Goal: Transaction & Acquisition: Purchase product/service

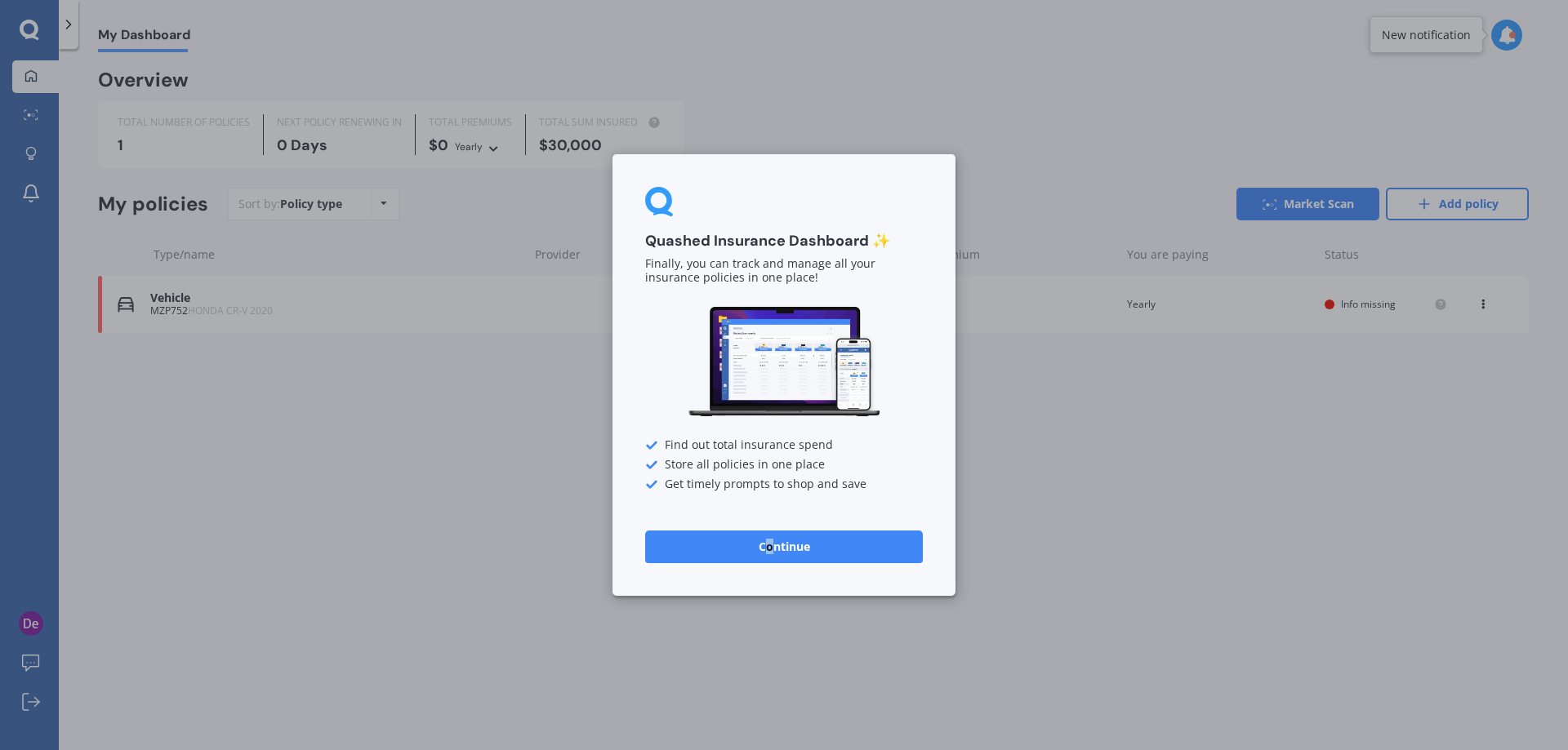
click at [769, 549] on button "Continue" at bounding box center [784, 546] width 278 height 32
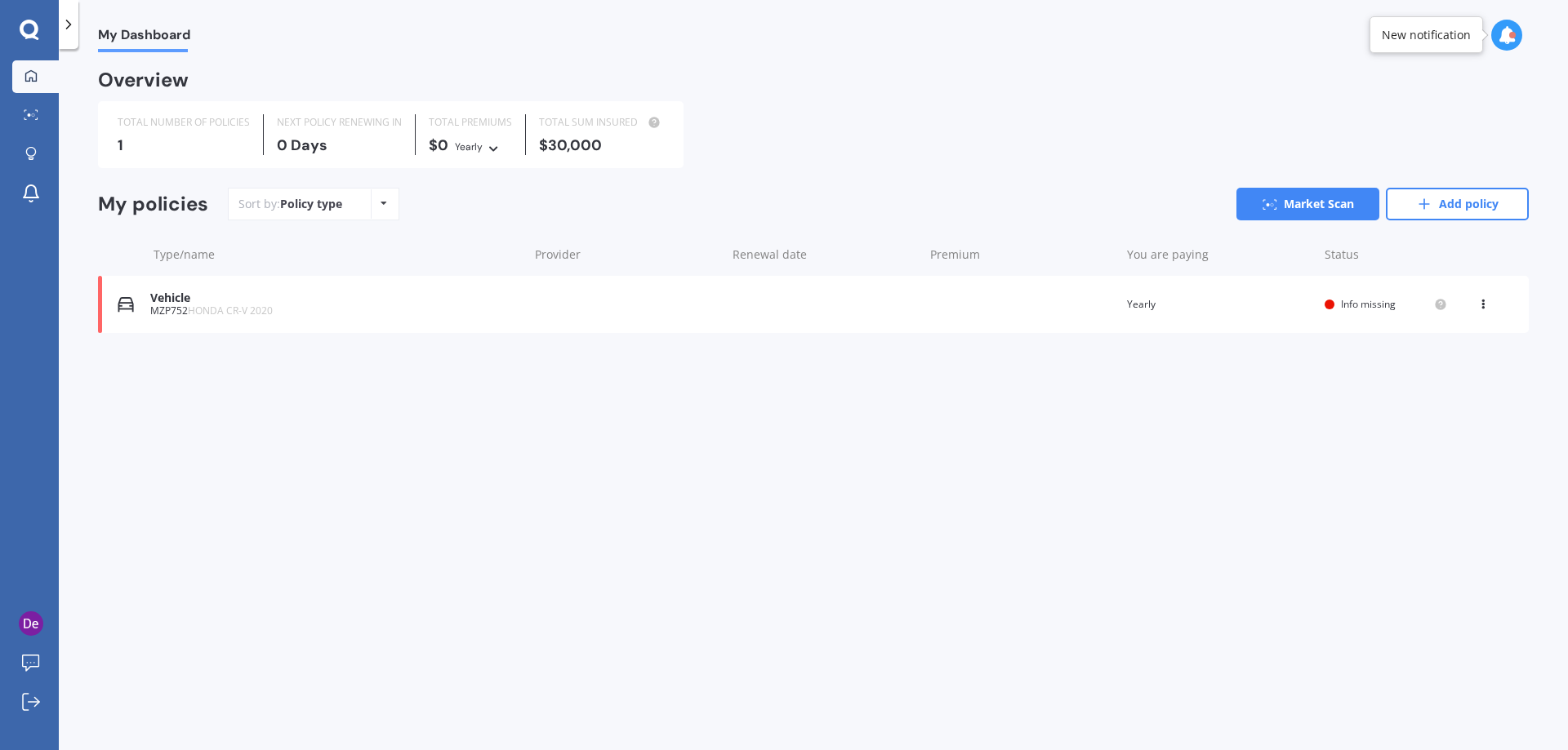
click at [274, 303] on div "Vehicle" at bounding box center [335, 298] width 370 height 14
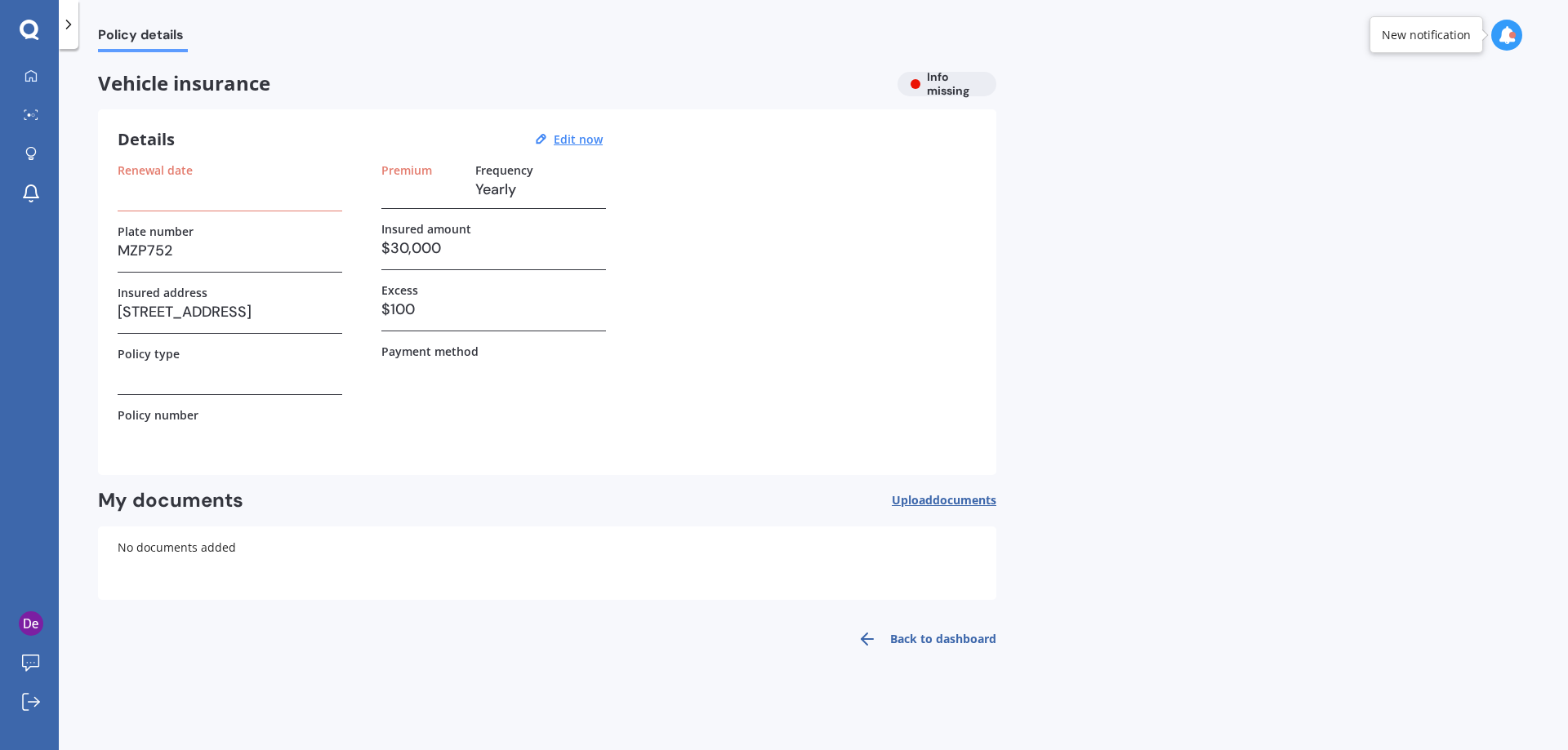
drag, startPoint x: 266, startPoint y: 310, endPoint x: 304, endPoint y: 314, distance: 38.2
click at [298, 313] on h3 "9A Belmont Terrace, Milford, Auckland 0620" at bounding box center [230, 311] width 224 height 24
click at [258, 390] on div "Policy type" at bounding box center [230, 371] width 224 height 48
click at [222, 369] on h3 at bounding box center [230, 373] width 224 height 24
click at [170, 364] on h3 at bounding box center [230, 373] width 224 height 24
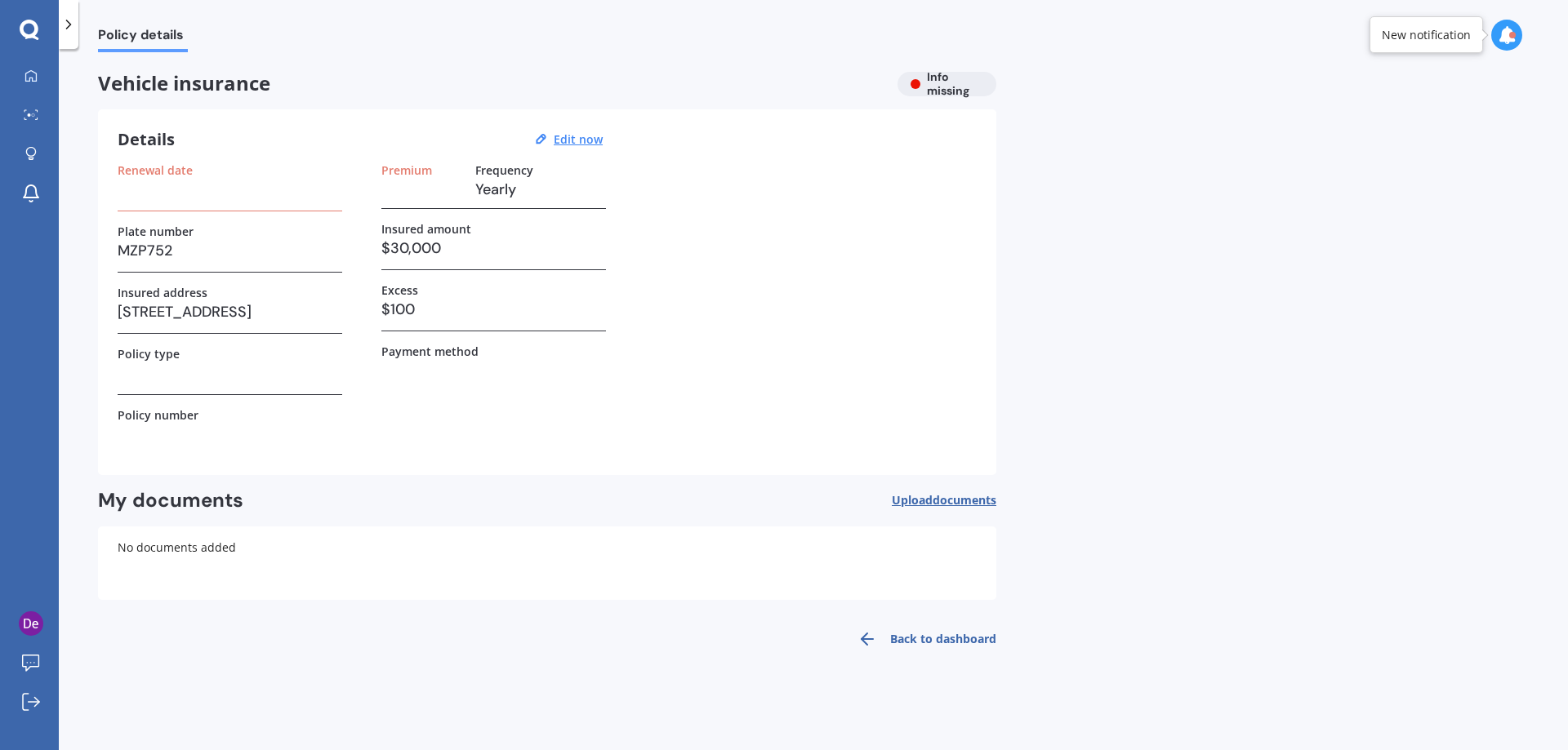
click at [159, 354] on label "Policy type" at bounding box center [149, 354] width 62 height 14
click at [161, 348] on label "Policy type" at bounding box center [149, 354] width 62 height 14
click at [357, 270] on div "Renewal date Plate number MZP752 Insured address 9A Belmont Terrace, Milford, A…" at bounding box center [547, 309] width 860 height 293
click at [147, 179] on h3 at bounding box center [230, 189] width 224 height 24
click at [72, 38] on div at bounding box center [68, 24] width 20 height 49
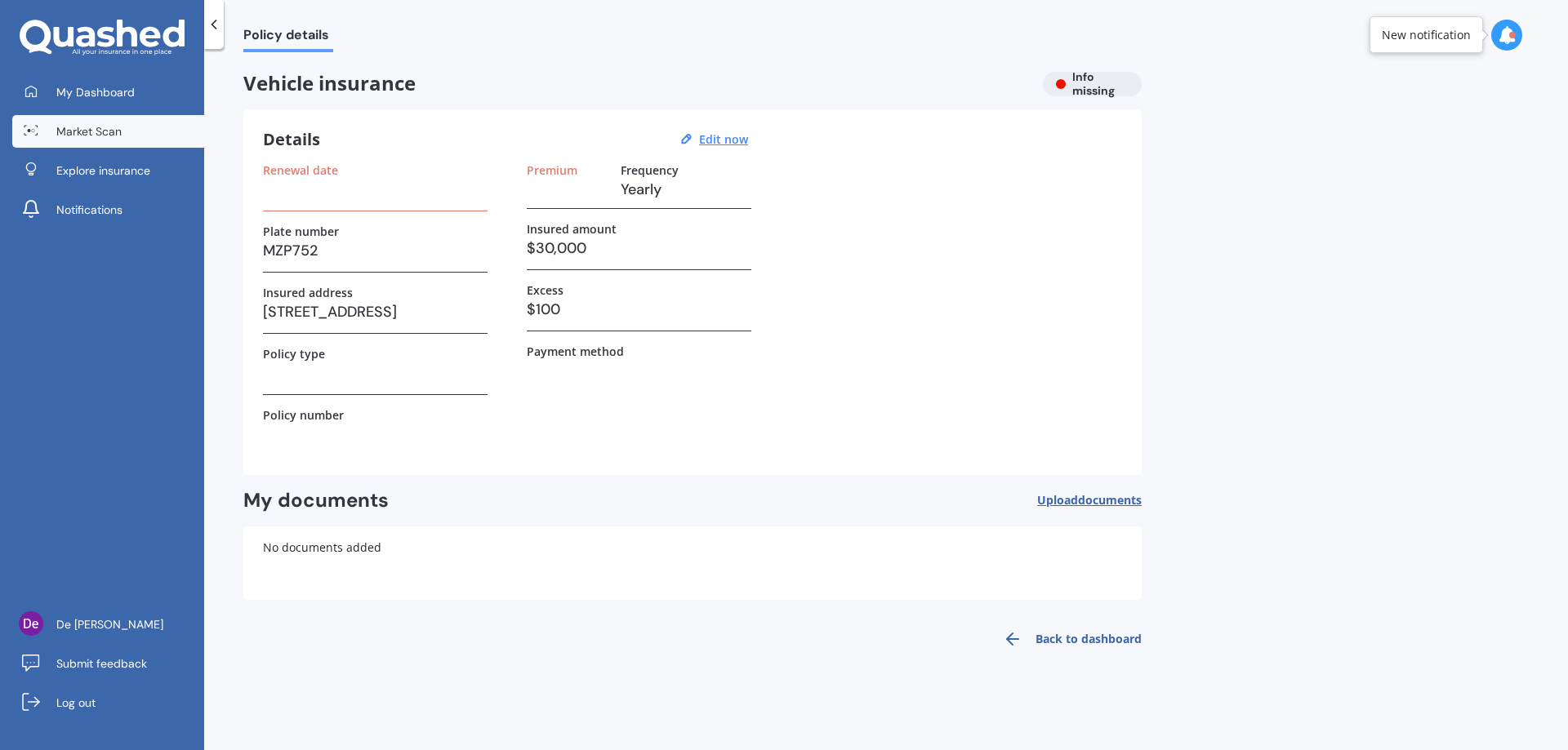
click at [123, 132] on link "Market Scan" at bounding box center [108, 131] width 192 height 32
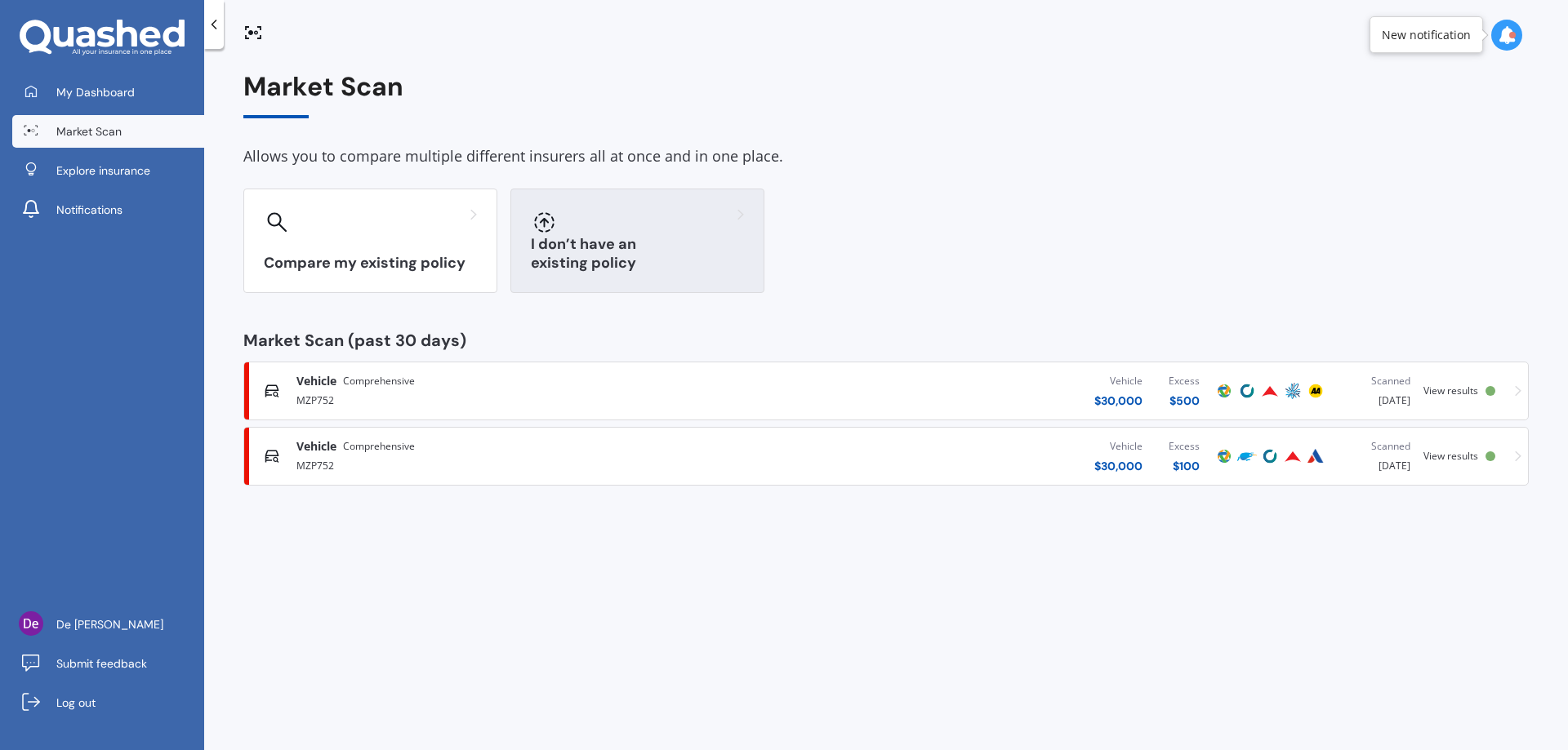
click at [665, 258] on h3 "I don’t have an existing policy" at bounding box center [637, 254] width 213 height 38
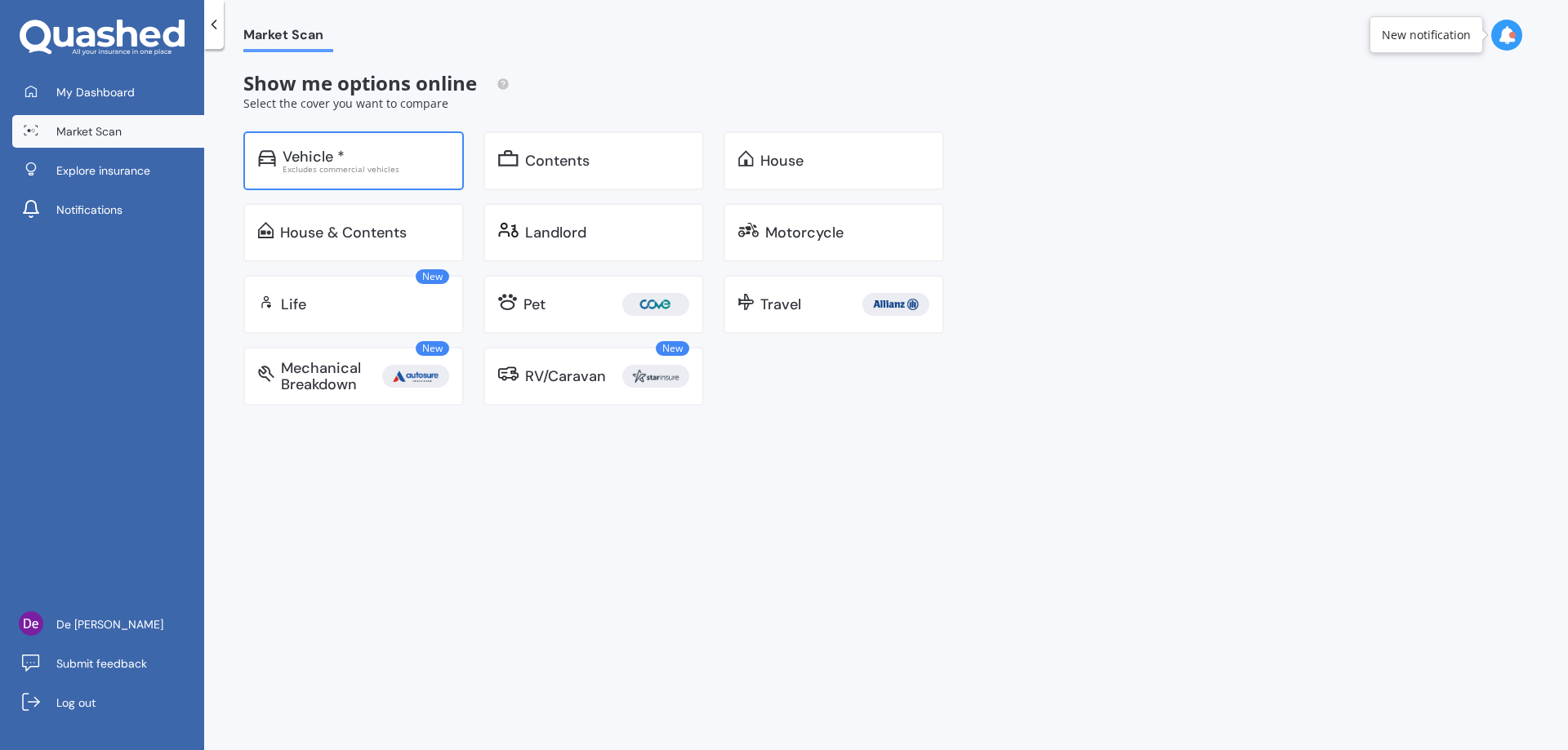
click at [417, 166] on div "Excludes commercial vehicles" at bounding box center [366, 169] width 167 height 8
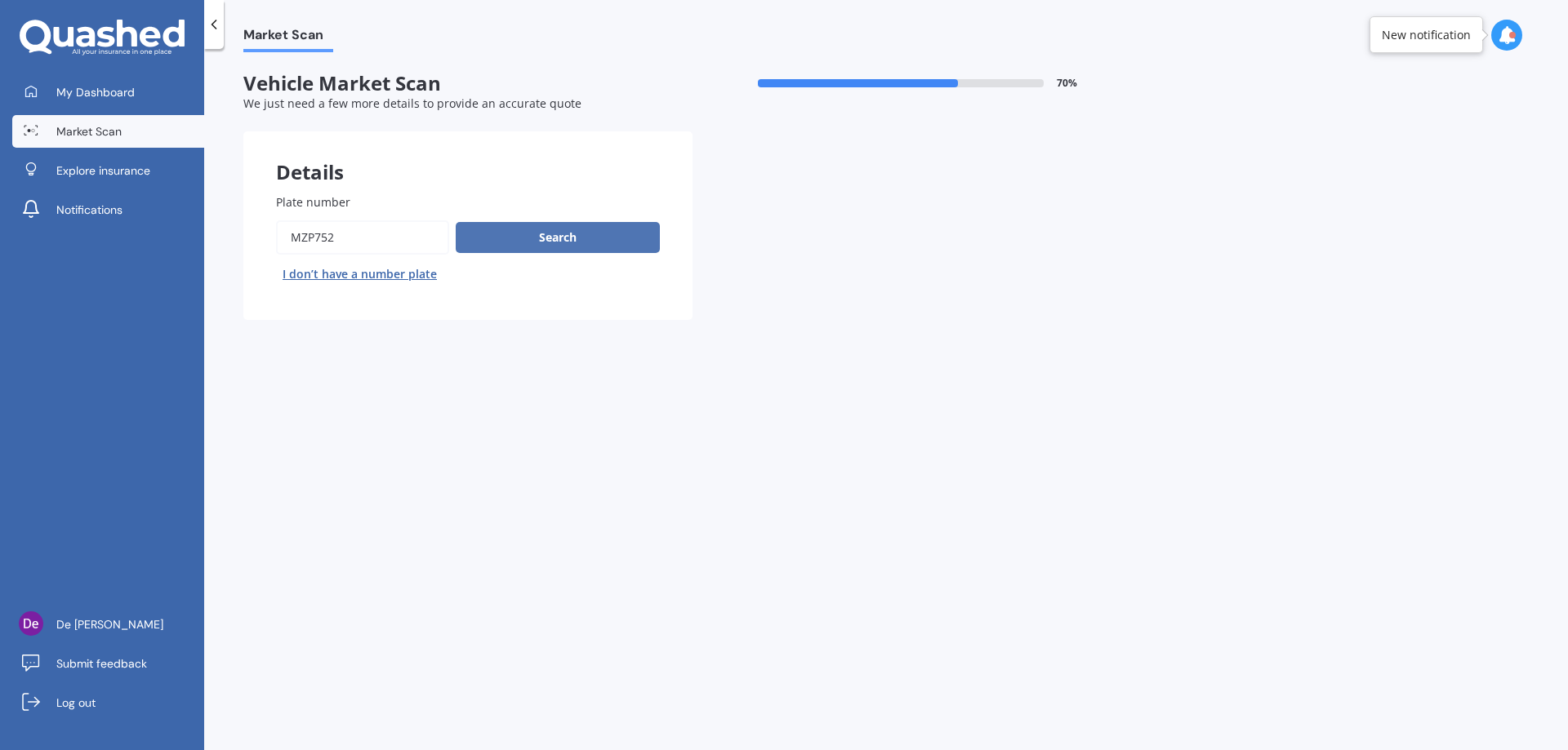
click at [552, 238] on button "Search" at bounding box center [557, 238] width 204 height 31
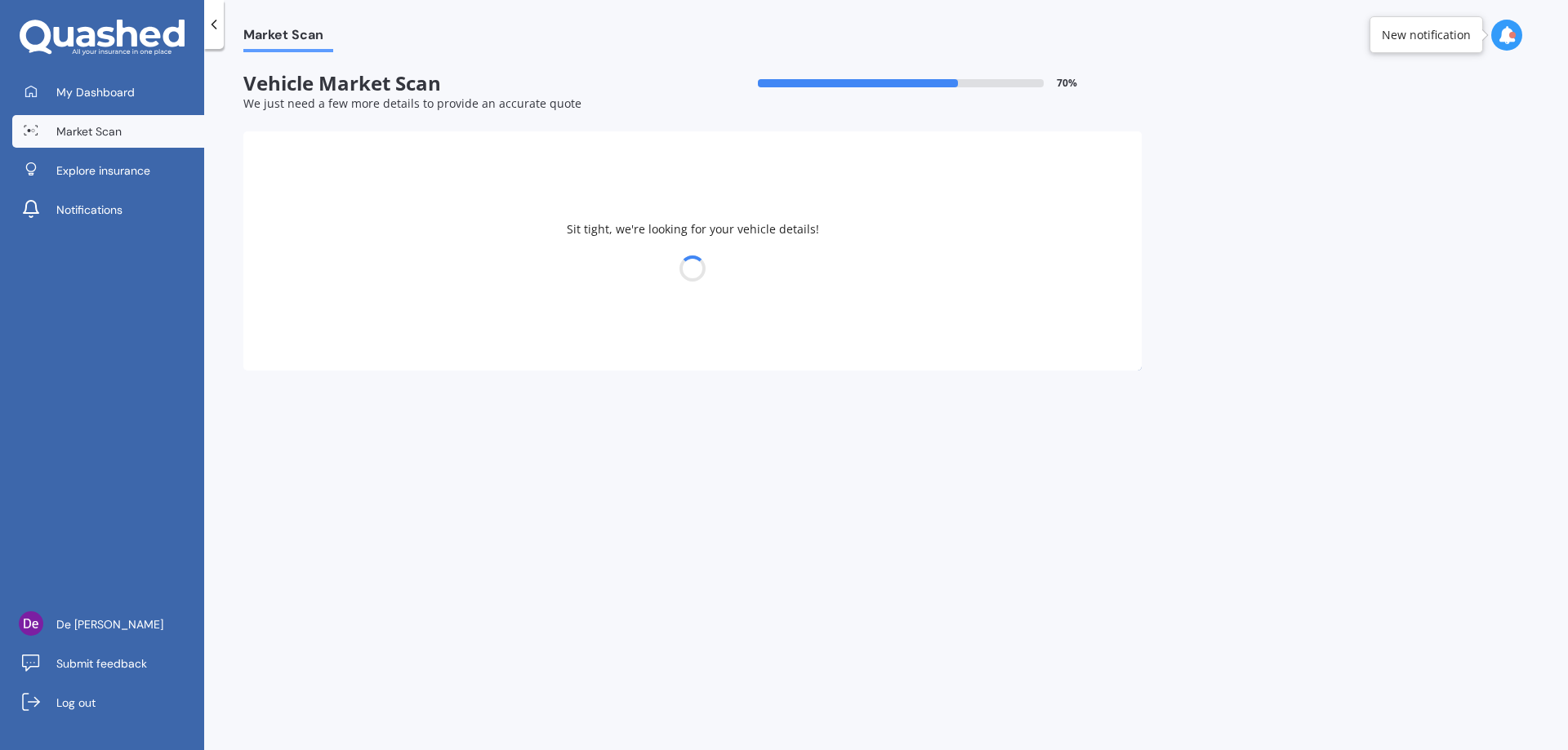
select select "HONDA"
select select "25"
select select "12"
select select "1997"
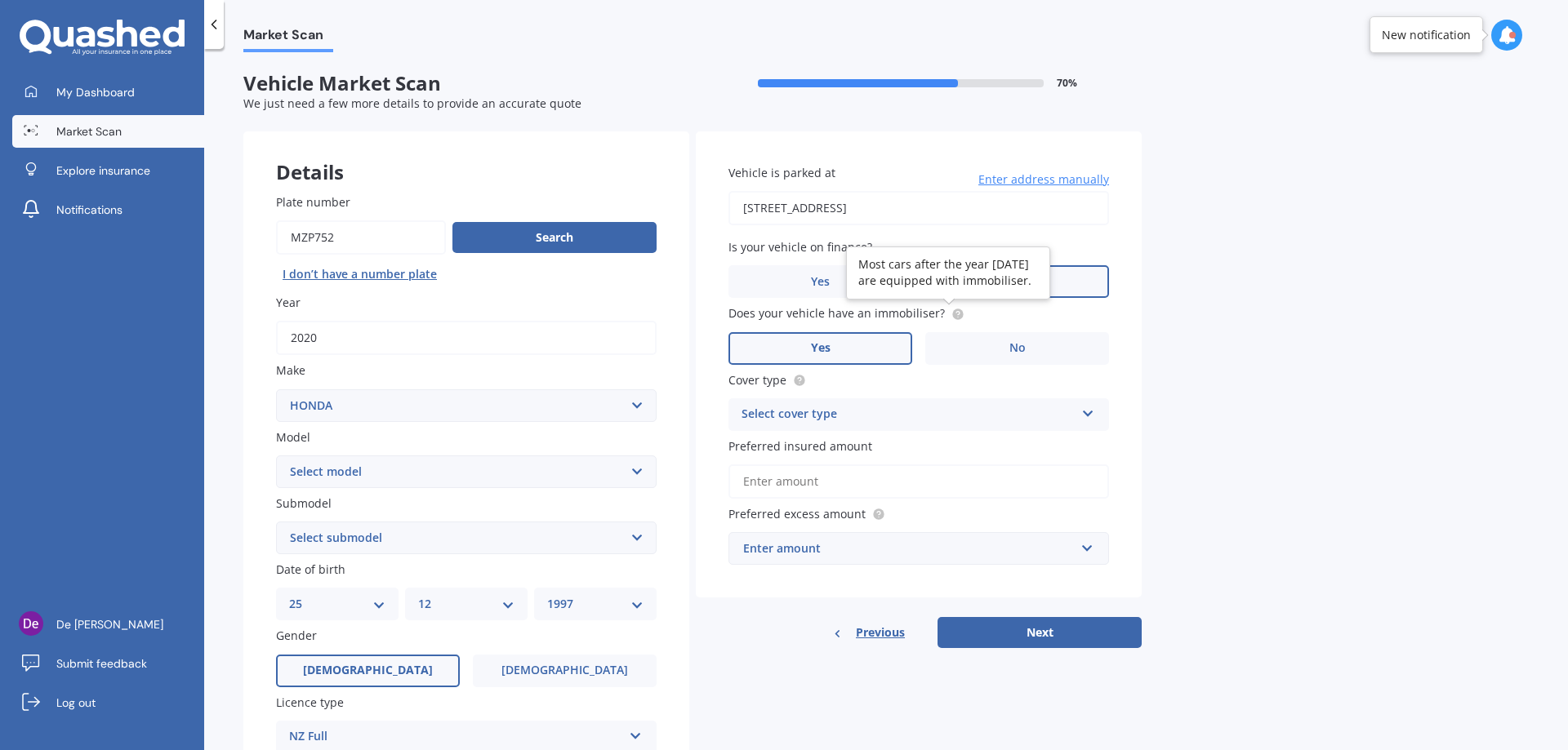
click at [951, 316] on icon at bounding box center [957, 314] width 13 height 13
click at [1027, 428] on div "Vehicle is parked at 9A Belmont Terrace, Milford, Auckland 0620 Enter address m…" at bounding box center [918, 365] width 446 height 467
drag, startPoint x: 1019, startPoint y: 420, endPoint x: 1012, endPoint y: 414, distance: 9.2
click at [1012, 414] on div "Select cover type" at bounding box center [907, 414] width 333 height 20
click at [977, 446] on div "Comprehensive" at bounding box center [918, 447] width 379 height 29
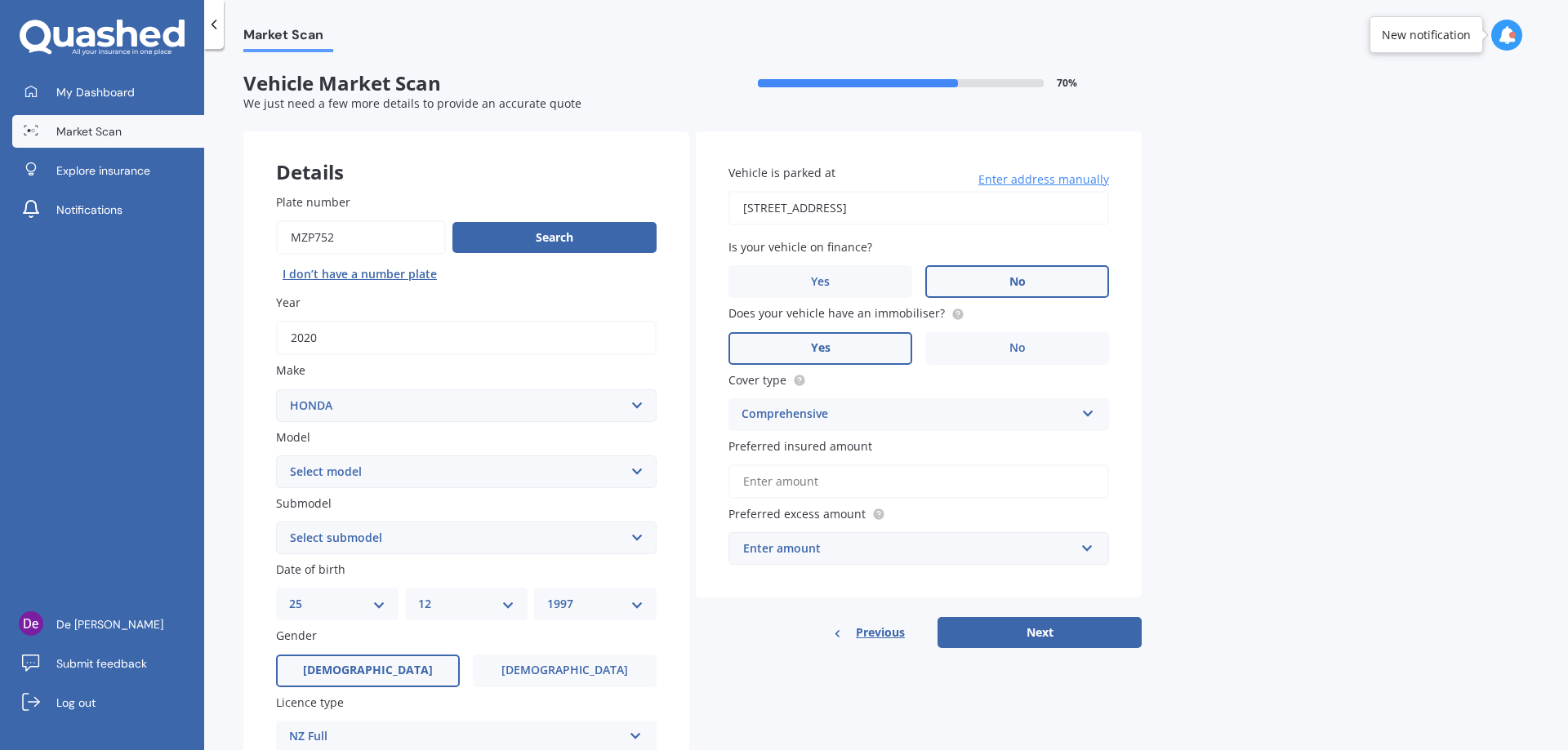
click at [1120, 463] on div "Vehicle is parked at 9A Belmont Terrace, Milford, Auckland 0620 Enter address m…" at bounding box center [918, 365] width 446 height 467
click at [1044, 477] on input "Preferred insured amount" at bounding box center [919, 481] width 381 height 34
click at [1108, 469] on input "Preferred insured amount" at bounding box center [919, 481] width 381 height 34
click at [1097, 459] on div "Preferred insured amount" at bounding box center [919, 468] width 381 height 61
click at [1017, 480] on input "Preferred insured amount" at bounding box center [919, 481] width 381 height 34
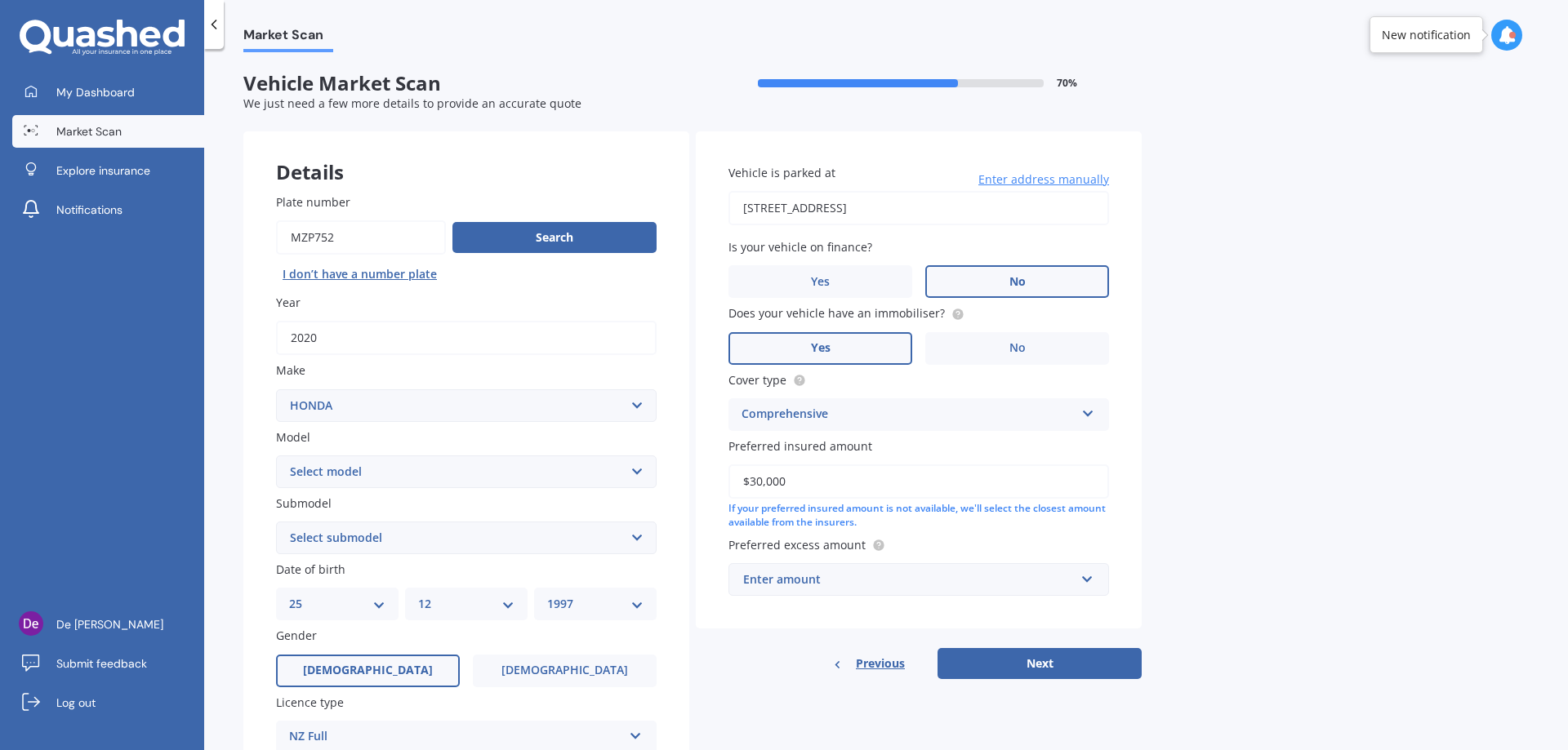
type input "$30,000"
click at [1135, 464] on div "Vehicle is parked at 9A Belmont Terrace, Milford, Auckland 0620 Enter address m…" at bounding box center [918, 380] width 446 height 497
click at [918, 572] on div "Enter amount" at bounding box center [909, 579] width 332 height 18
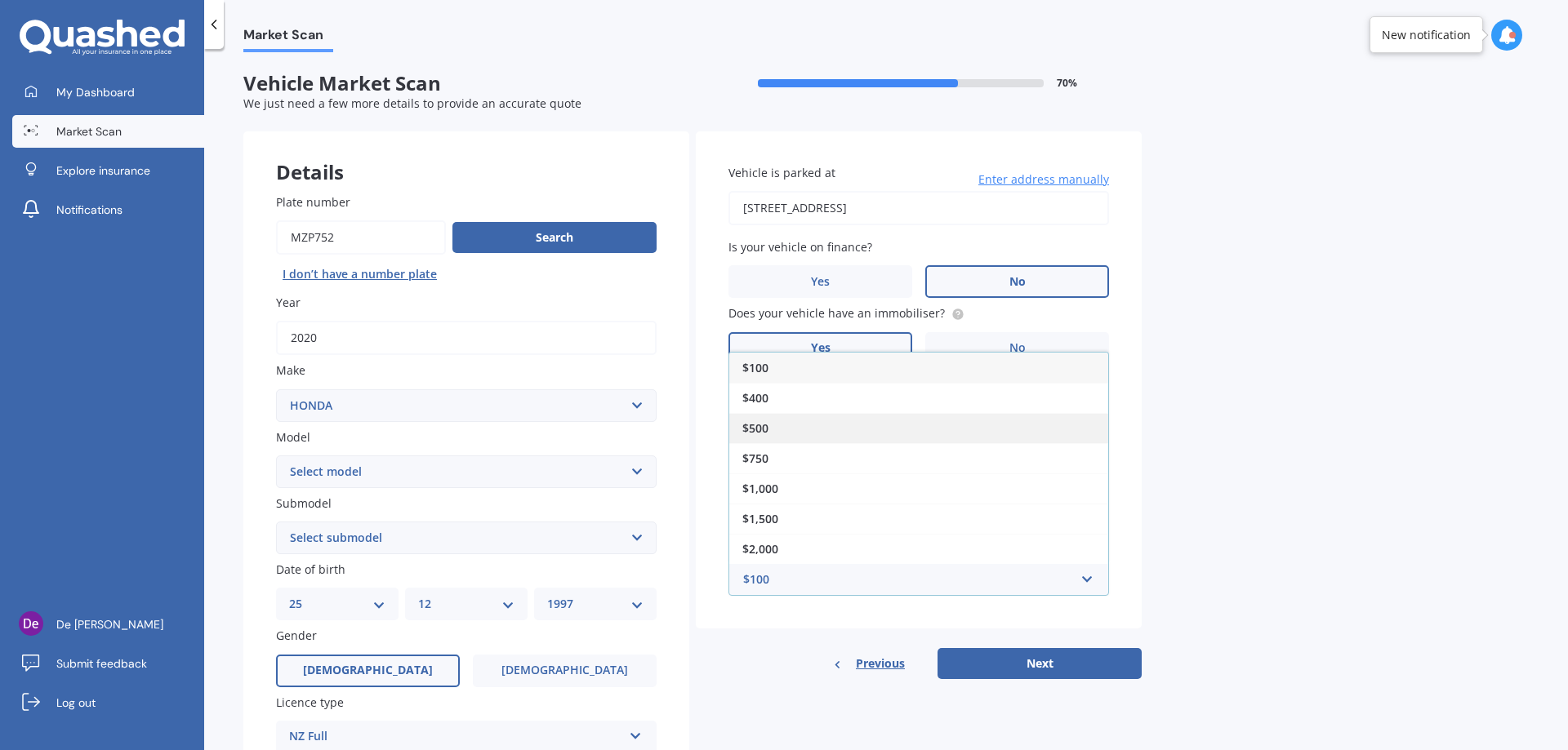
click at [897, 417] on div "$500" at bounding box center [918, 428] width 379 height 30
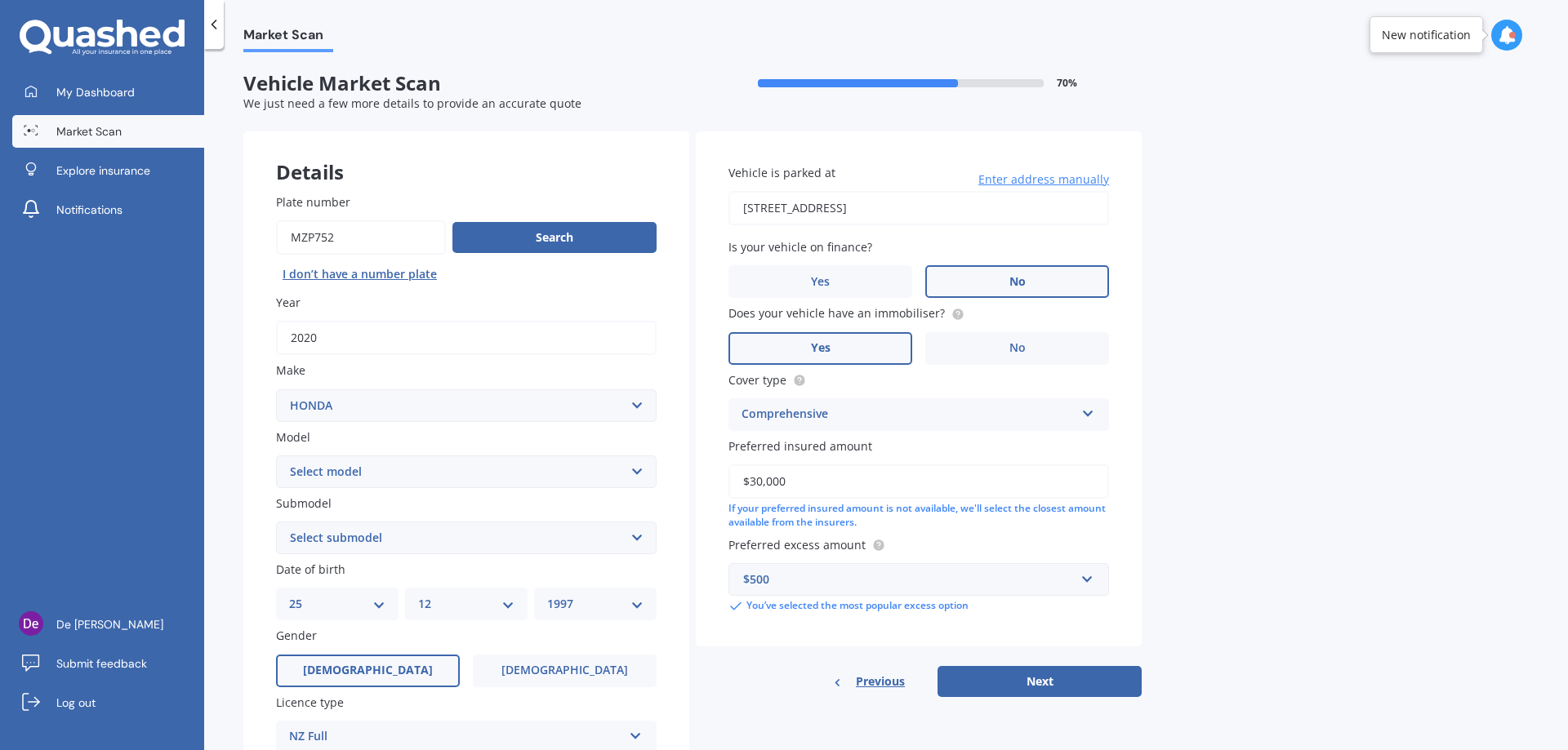
click at [1203, 555] on div "Market Scan Vehicle Market Scan 70 % We just need a few more details to provide…" at bounding box center [886, 403] width 1364 height 701
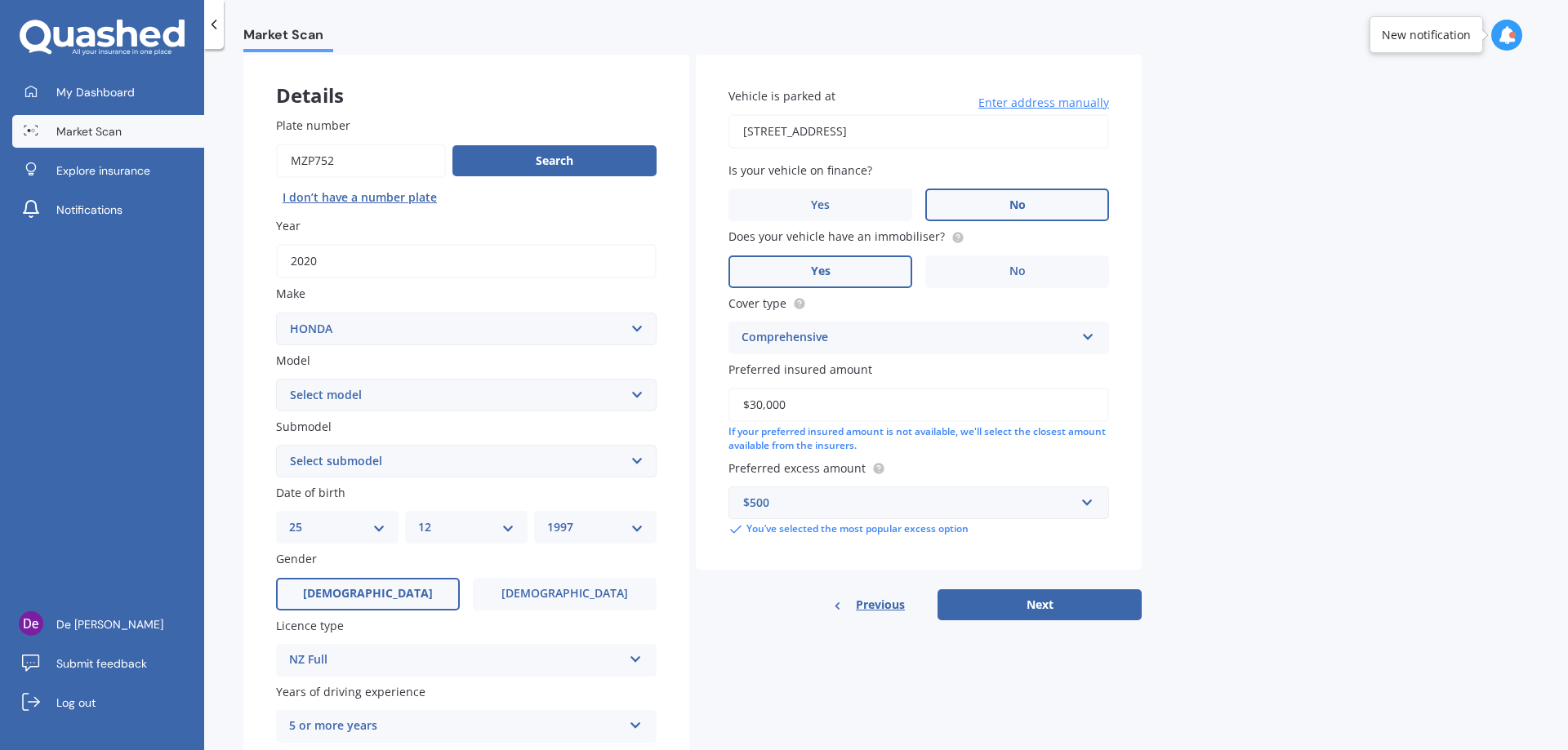
scroll to position [82, 0]
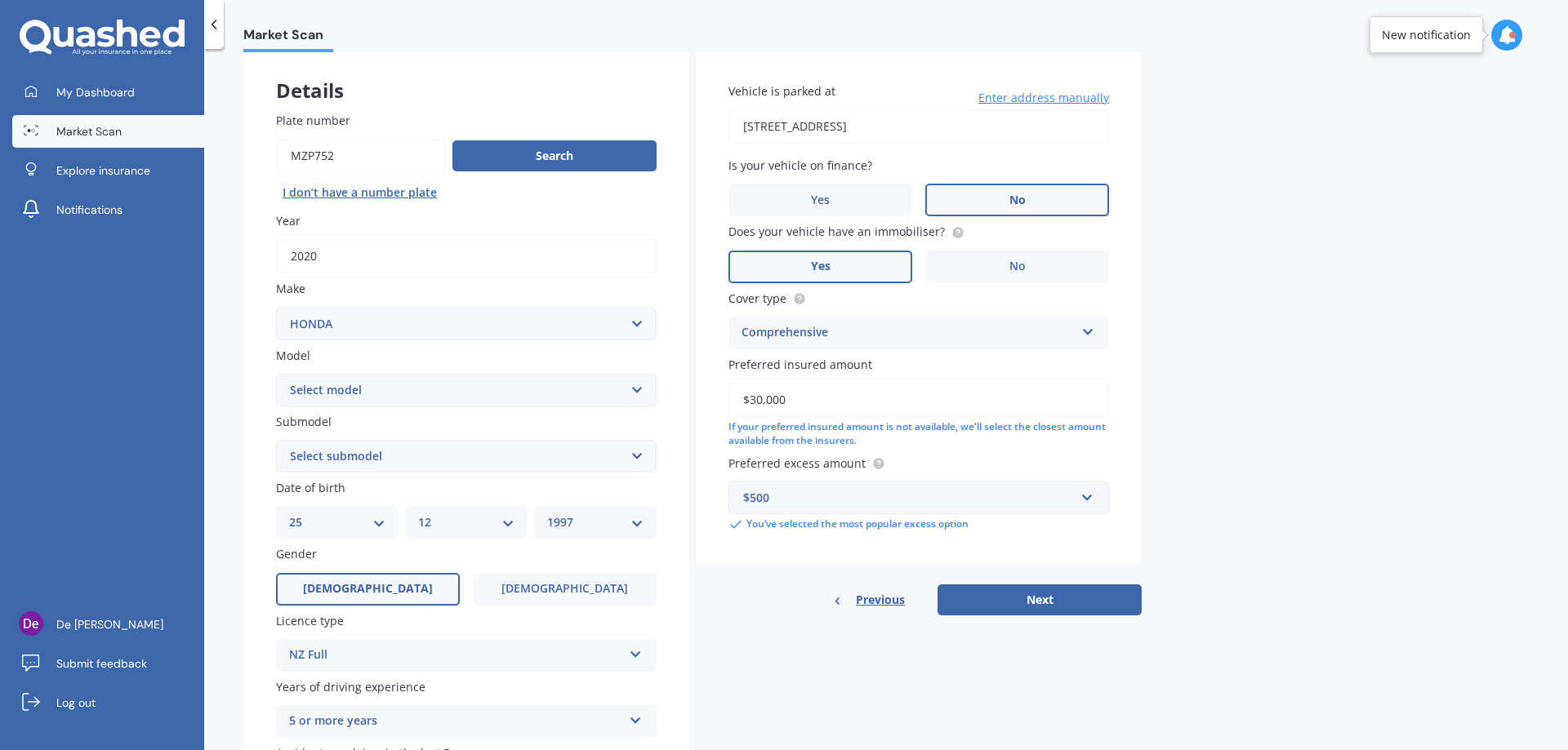
click at [481, 461] on select "Select submodel" at bounding box center [466, 455] width 381 height 32
drag, startPoint x: 473, startPoint y: 451, endPoint x: 468, endPoint y: 443, distance: 9.4
click at [473, 451] on select "Select submodel" at bounding box center [466, 455] width 381 height 32
click at [459, 392] on select "Select model Accord Acty Acura Airwave Ascot Avancier Beat Capa City Civic Conc…" at bounding box center [466, 389] width 381 height 32
select select "CR-V"
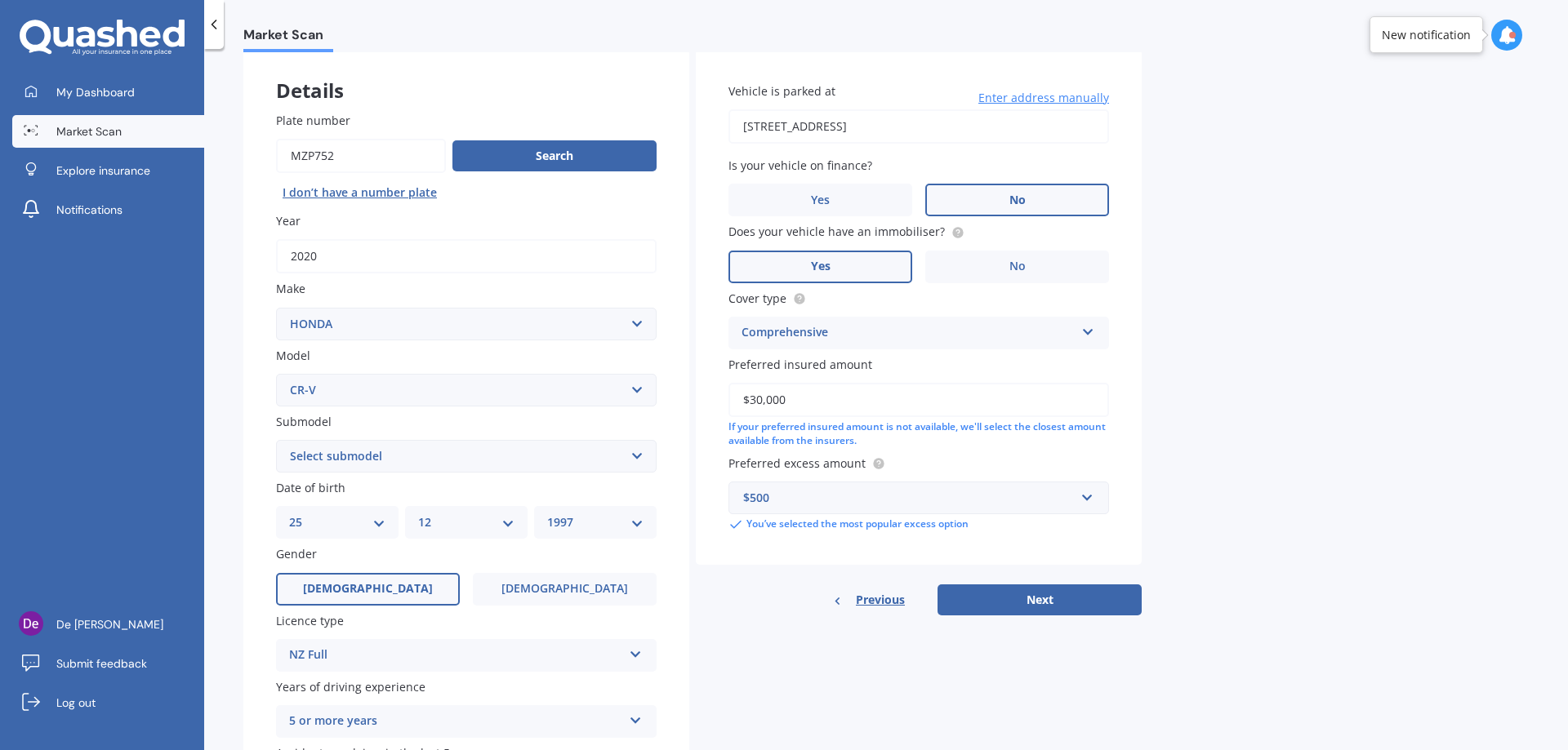
click at [276, 374] on select "Select model Accord Acty Acura Airwave Ascot Avancier Beat Capa City Civic Conc…" at bounding box center [466, 389] width 381 height 32
click at [245, 373] on div "Plate number Search I don’t have a number plate Year 2020 Make Select make AC A…" at bounding box center [465, 458] width 446 height 759
click at [337, 454] on select "Select submodel (all other) 2WD 2WD Sport 7 1.5 2WD Touring 1.5 4WD AWD AWD Spo…" at bounding box center [466, 455] width 381 height 32
select select "(ALL OTHER)"
click at [276, 440] on select "Select submodel (all other) 2WD 2WD Sport 7 1.5 2WD Touring 1.5 4WD AWD AWD Spo…" at bounding box center [466, 455] width 381 height 32
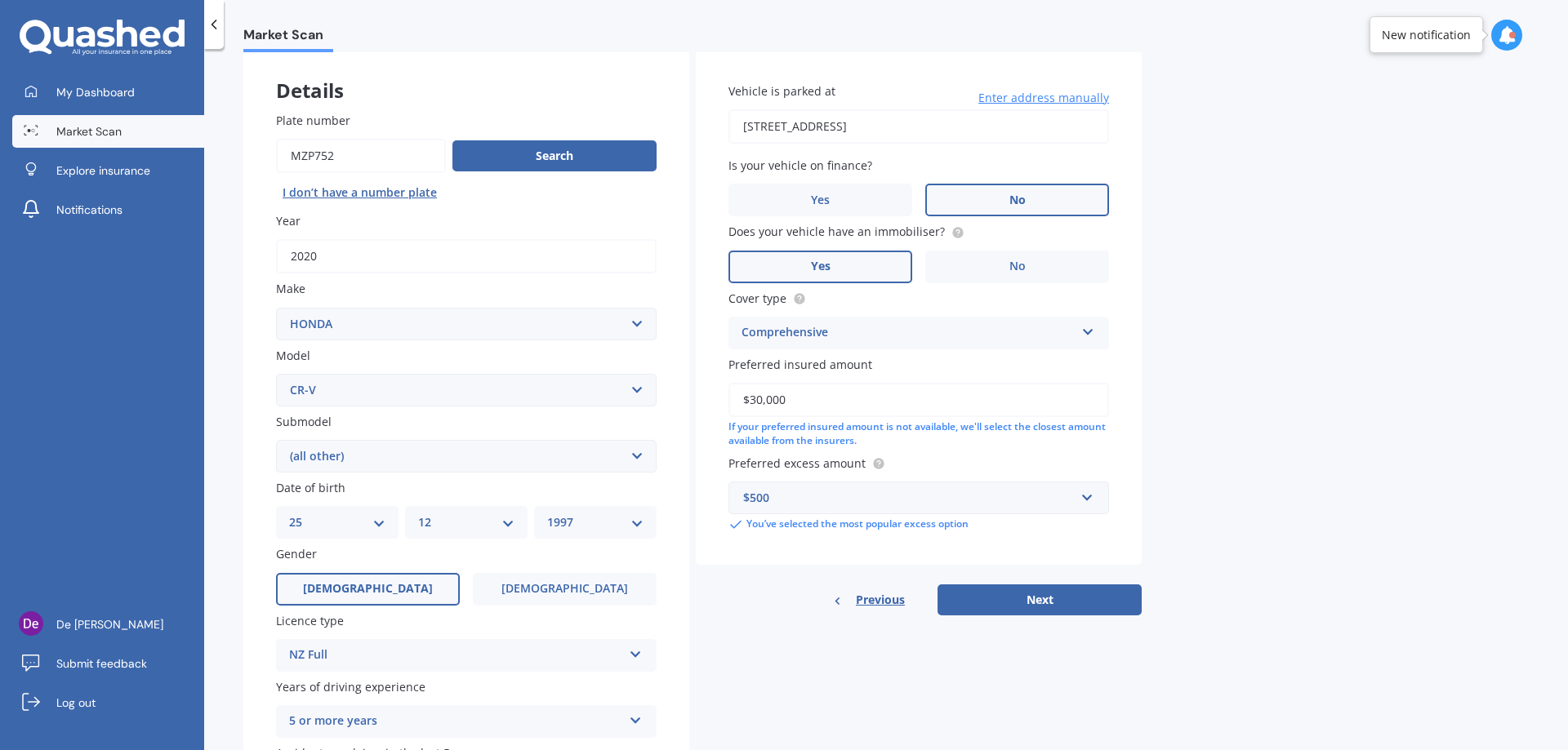
click at [682, 506] on div "Plate number Search I don’t have a number plate Year 2020 Make Select make AC A…" at bounding box center [465, 458] width 446 height 759
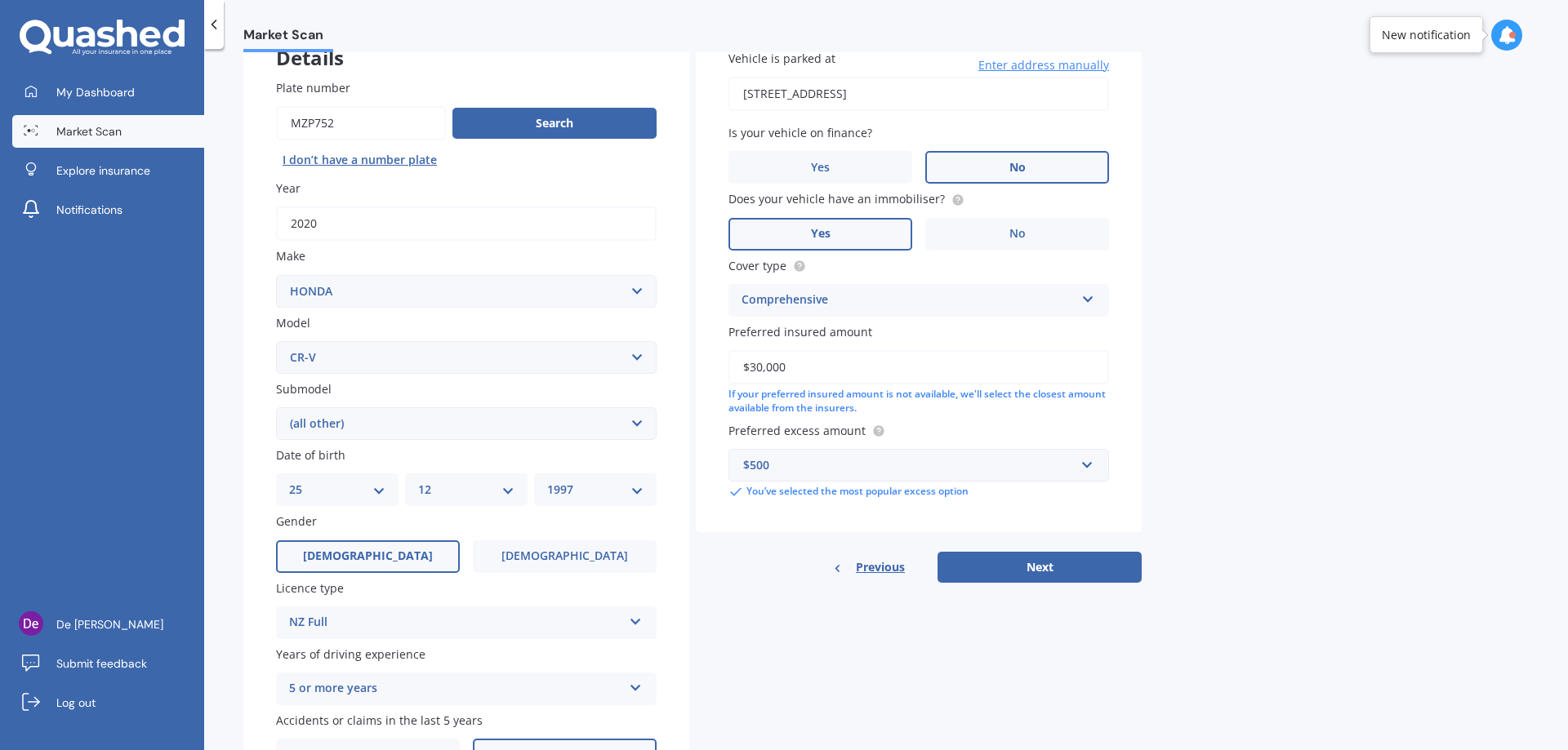
scroll to position [211, 0]
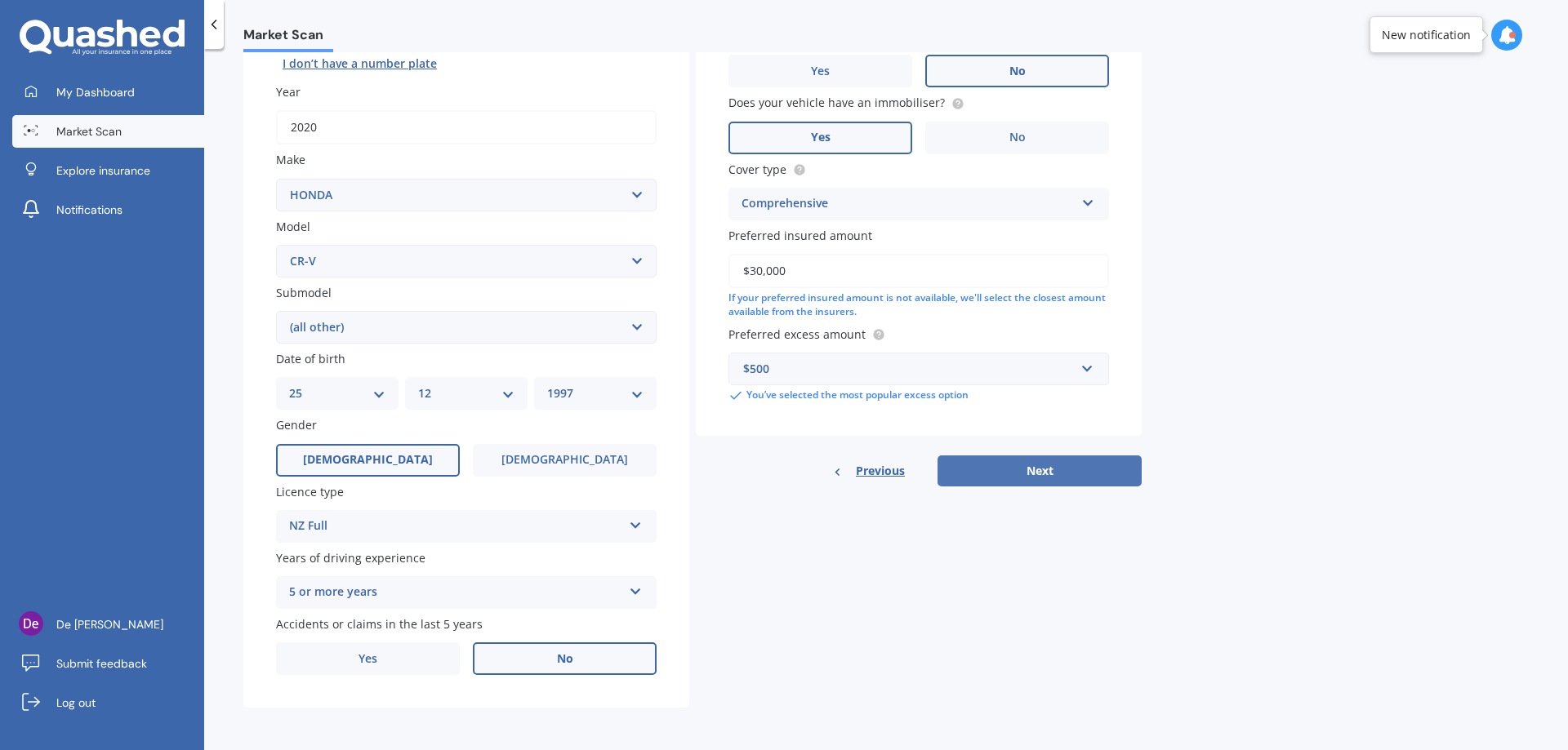
click at [997, 470] on button "Next" at bounding box center [1039, 471] width 204 height 31
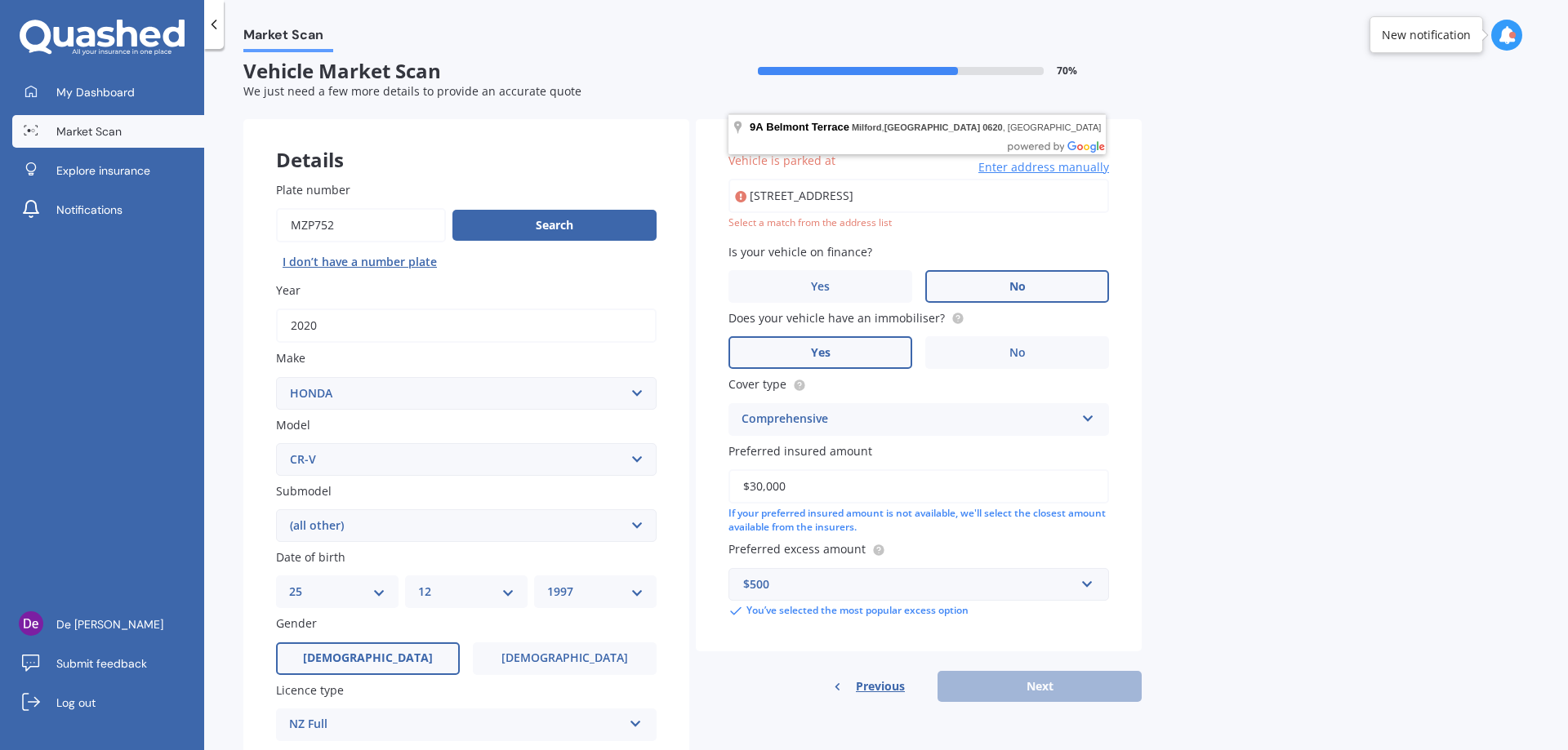
scroll to position [0, 0]
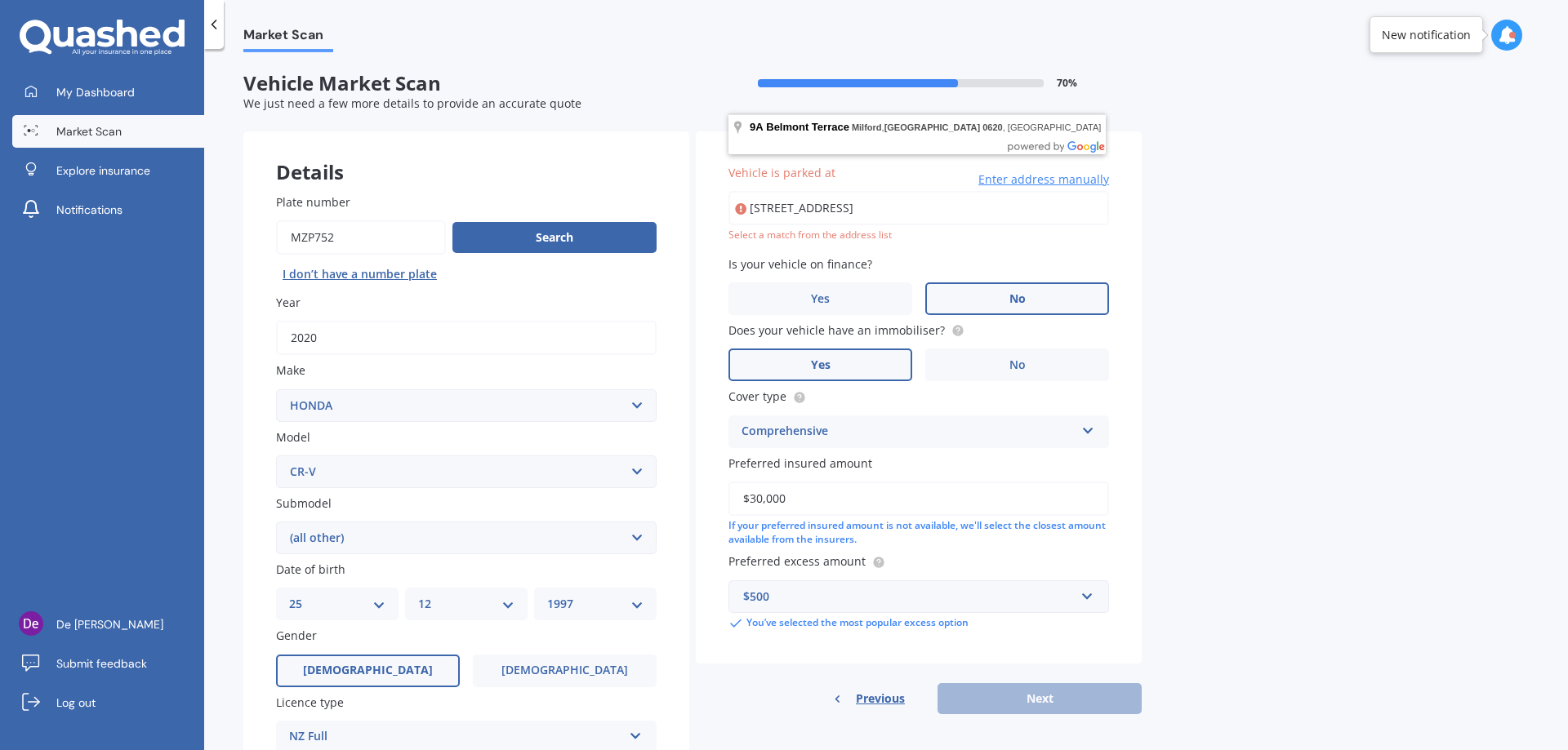
click at [1050, 209] on input "9A Belmont Terrace, Milford, Auckland 0620" at bounding box center [919, 208] width 381 height 34
click at [760, 202] on input "9A Belmont Terrace, Milford, Auckland 0620" at bounding box center [919, 208] width 381 height 34
type input "9A Belmont Terrace, Milford, Auckland 0620"
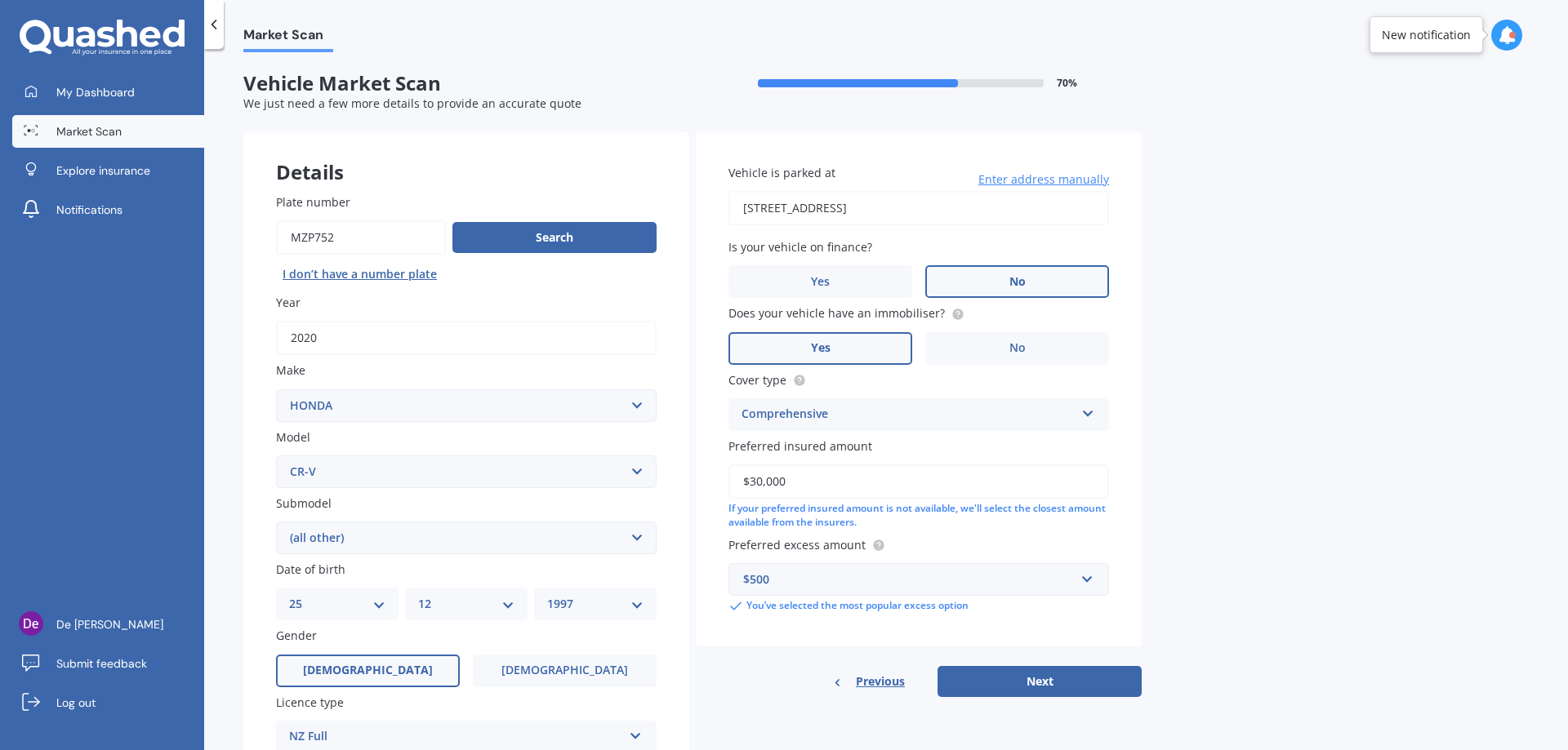
click at [1202, 239] on div "Market Scan Vehicle Market Scan 70 % We just need a few more details to provide…" at bounding box center [886, 403] width 1364 height 701
click at [1035, 685] on button "Next" at bounding box center [1039, 682] width 204 height 31
select select "25"
select select "12"
select select "1997"
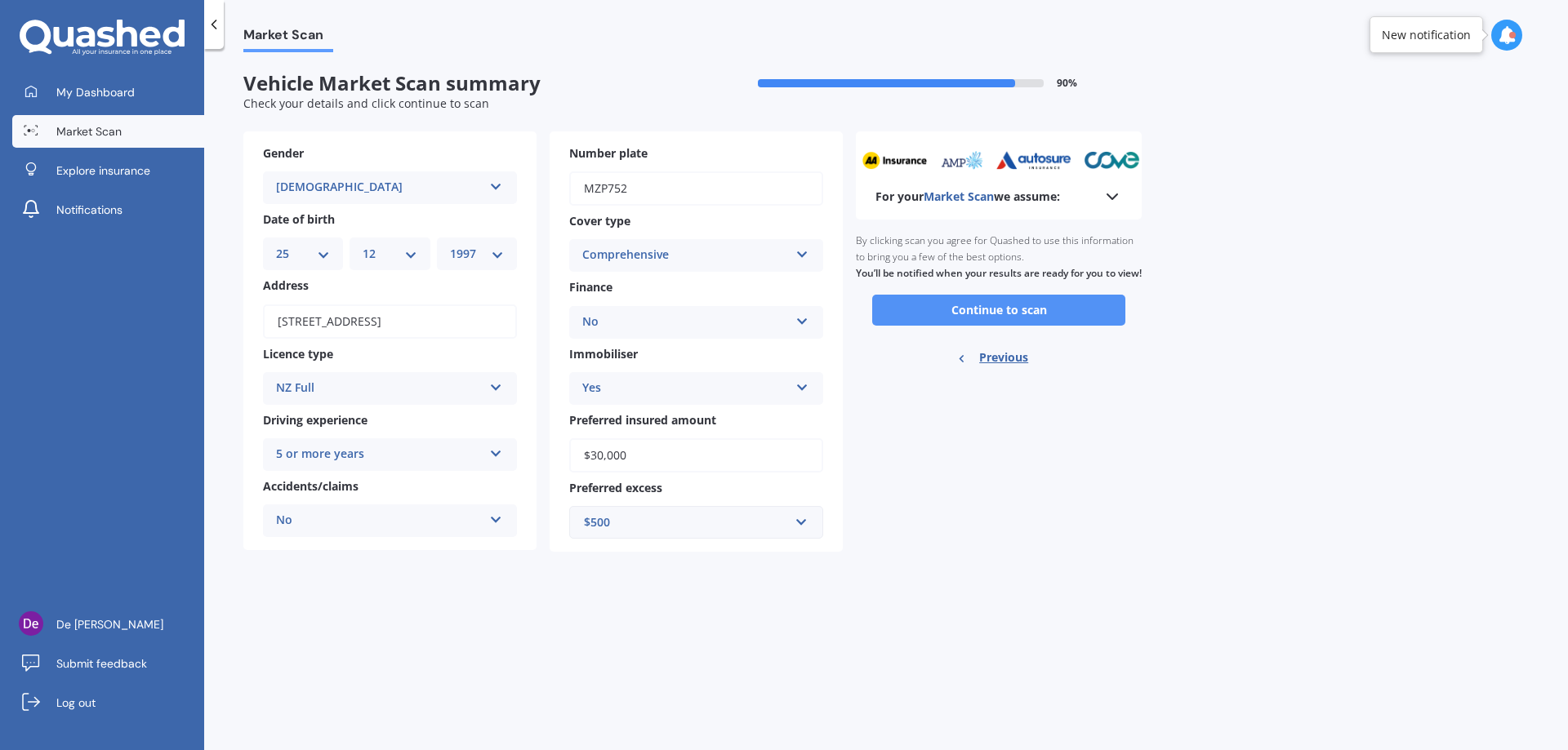
click at [979, 324] on button "Continue to scan" at bounding box center [998, 310] width 253 height 31
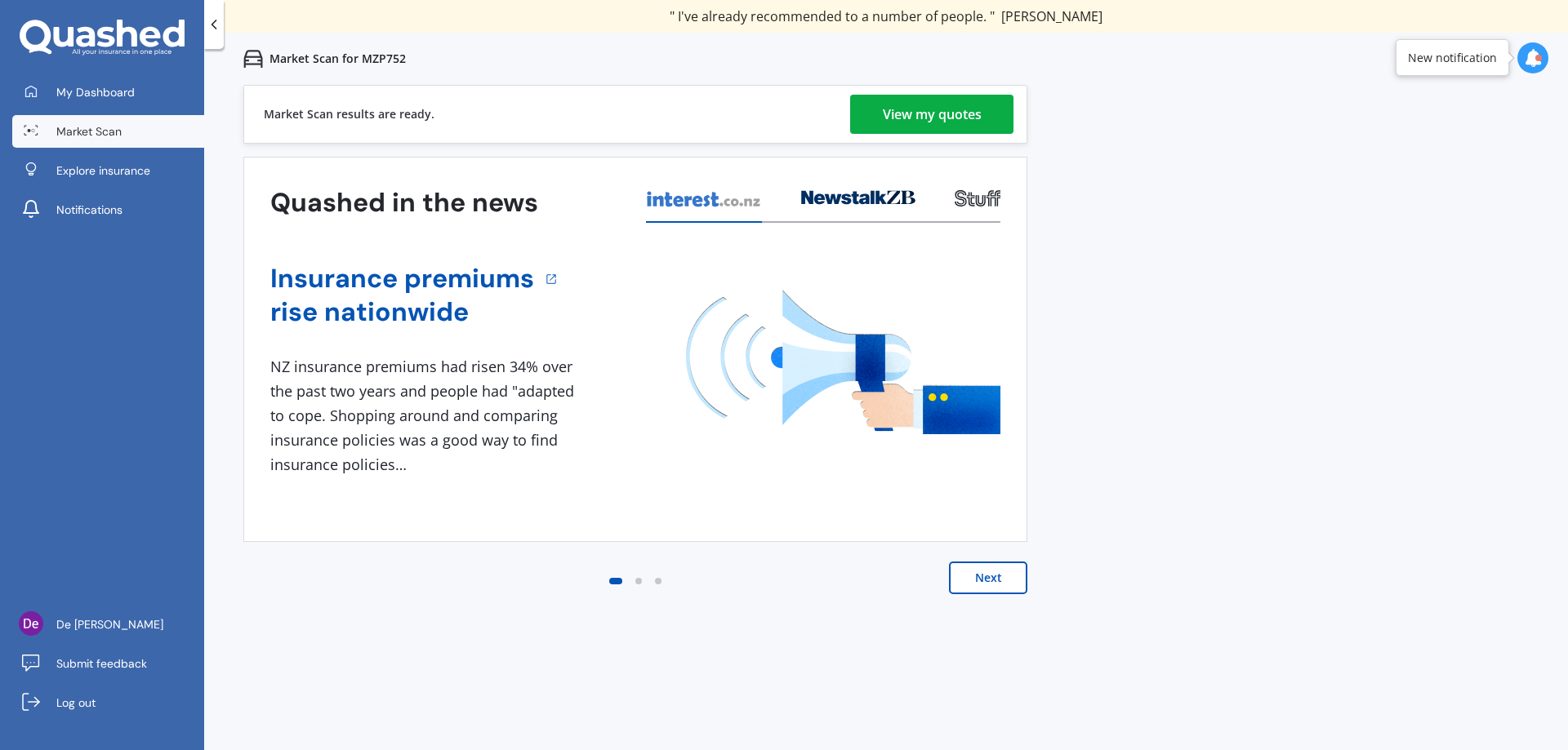
click at [968, 126] on div "View my quotes" at bounding box center [932, 114] width 99 height 39
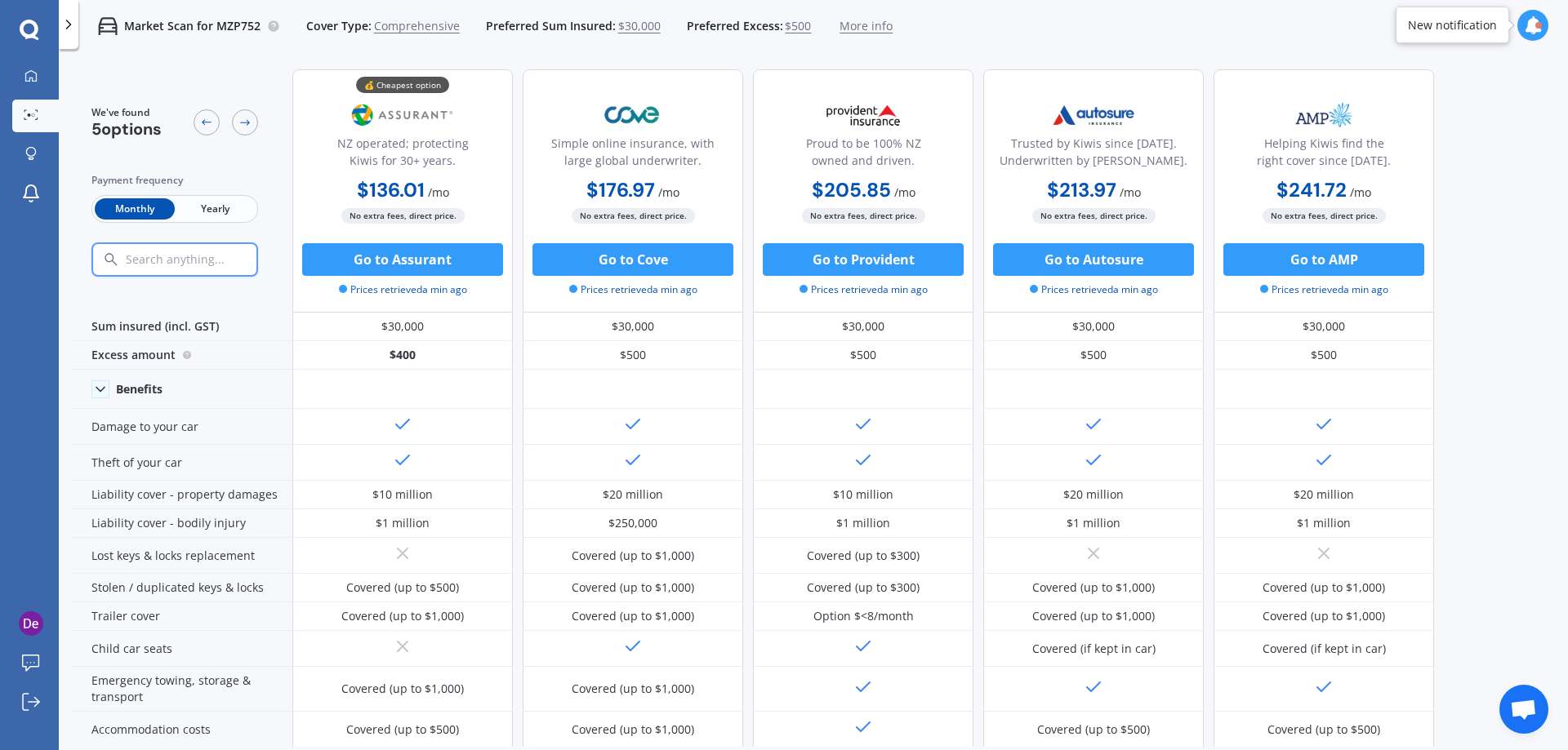
click at [218, 208] on span "Yearly" at bounding box center [215, 209] width 80 height 21
click at [1461, 353] on div "We've found 5 options Payment frequency Monthly Yearly 💰 Cheapest option NZ ope…" at bounding box center [820, 402] width 1496 height 691
click at [1306, 112] on img at bounding box center [1324, 115] width 107 height 41
click at [1315, 148] on div "Helping Kiwis find the right cover since 1966." at bounding box center [1324, 155] width 193 height 41
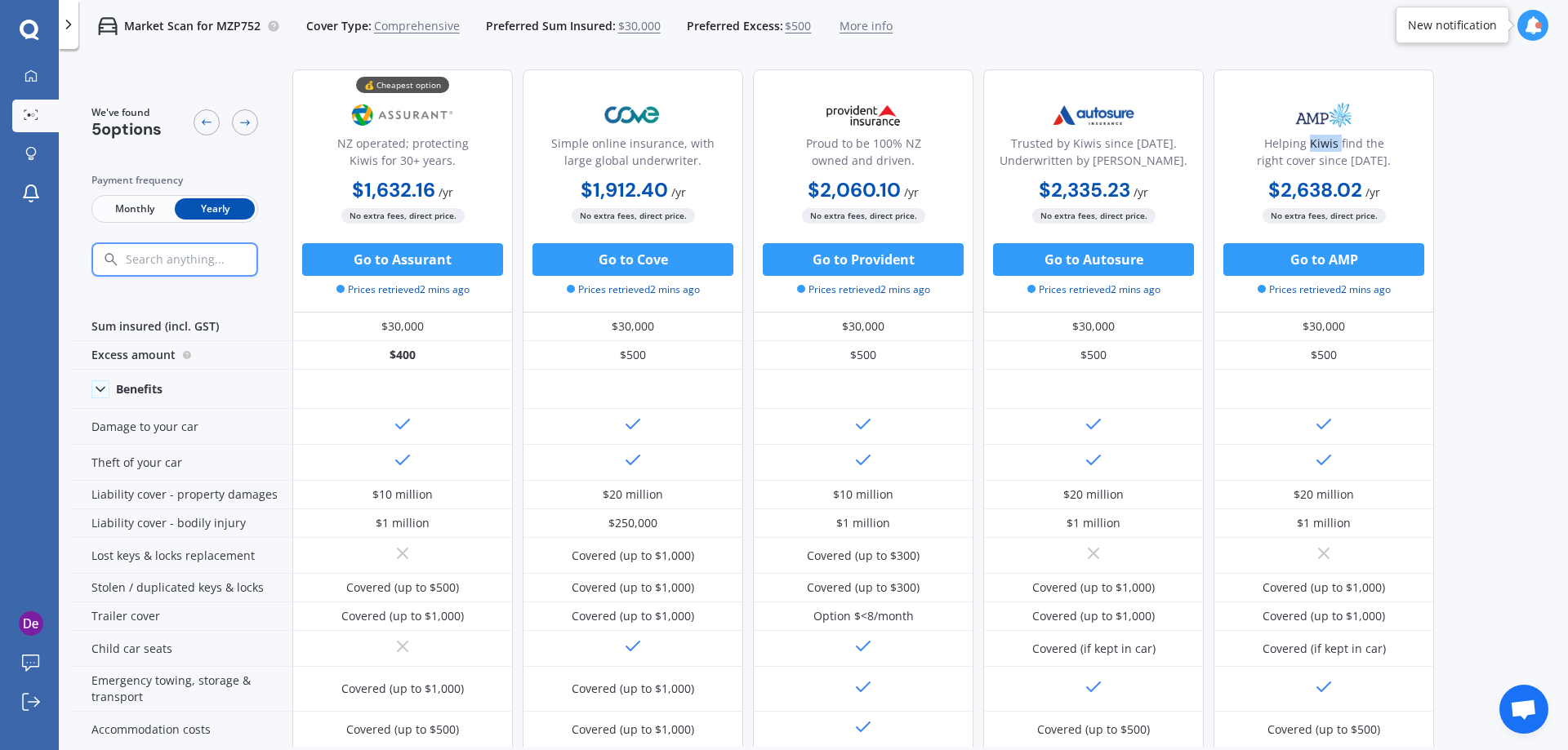
click at [1315, 148] on div "Helping Kiwis find the right cover since 1966." at bounding box center [1324, 155] width 193 height 41
click at [1471, 195] on div "We've found 5 options Payment frequency Monthly Yearly 💰 Cheapest option NZ ope…" at bounding box center [820, 402] width 1496 height 691
click at [1354, 289] on span "Prices retrieved 2 mins ago" at bounding box center [1324, 290] width 133 height 15
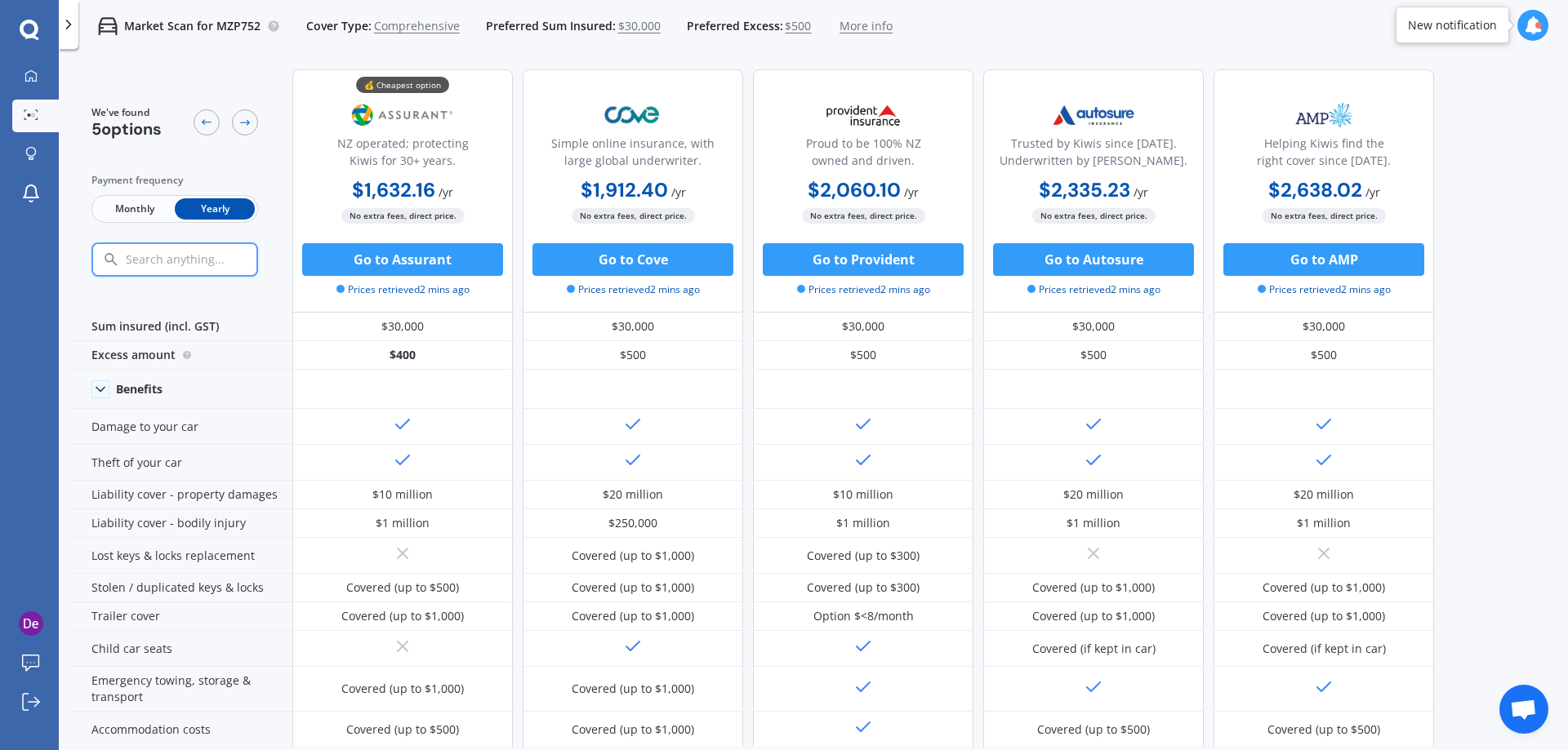
click at [1448, 314] on div "We've found 5 options Payment frequency Monthly Yearly 💰 Cheapest option NZ ope…" at bounding box center [820, 402] width 1496 height 691
